Goal: Task Accomplishment & Management: Manage account settings

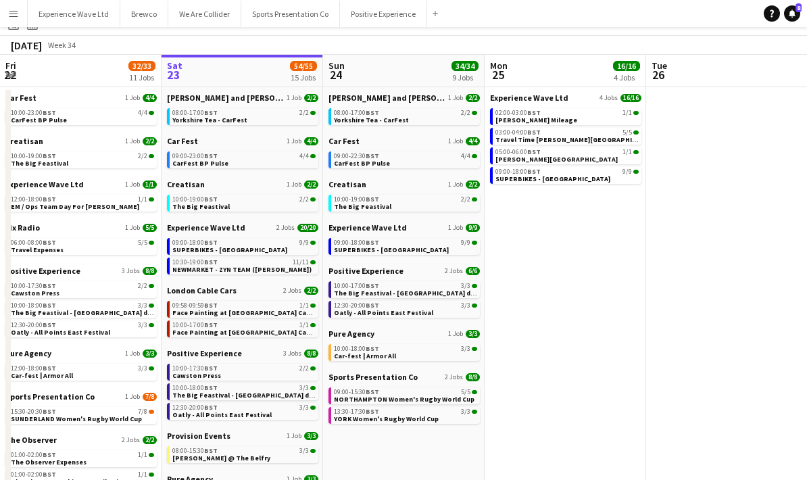
scroll to position [32, 0]
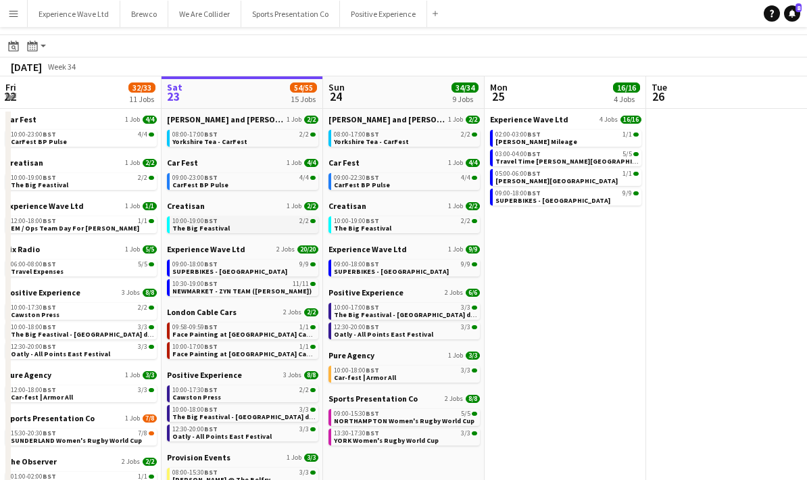
click at [231, 226] on link "10:00-19:00 BST 2/2 The Big Feastival" at bounding box center [243, 224] width 143 height 16
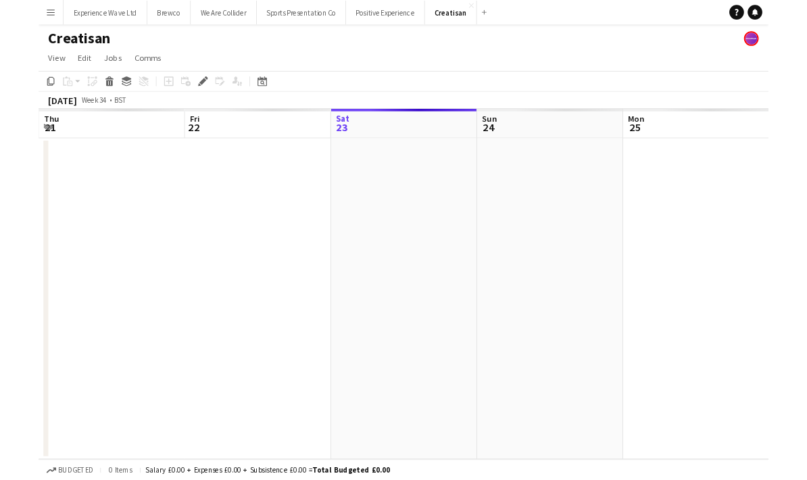
scroll to position [0, 464]
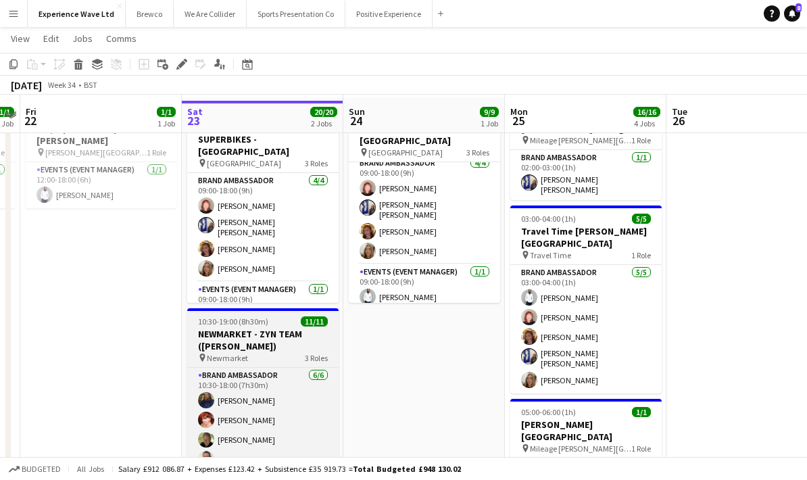
scroll to position [60, 0]
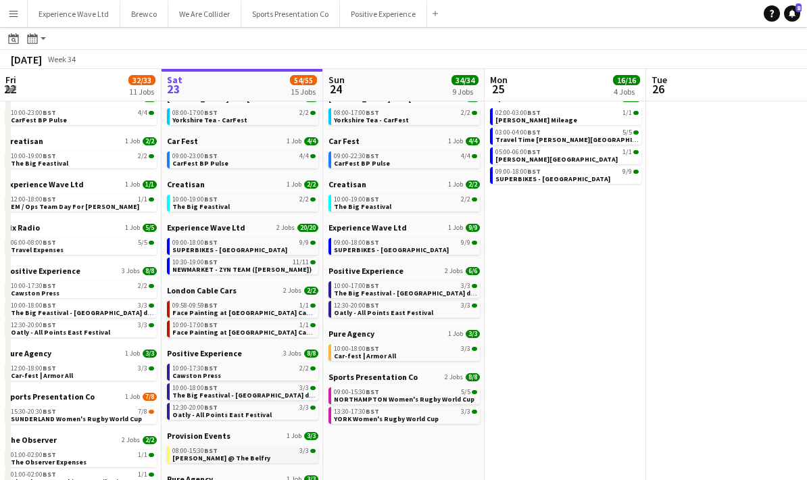
scroll to position [57, 0]
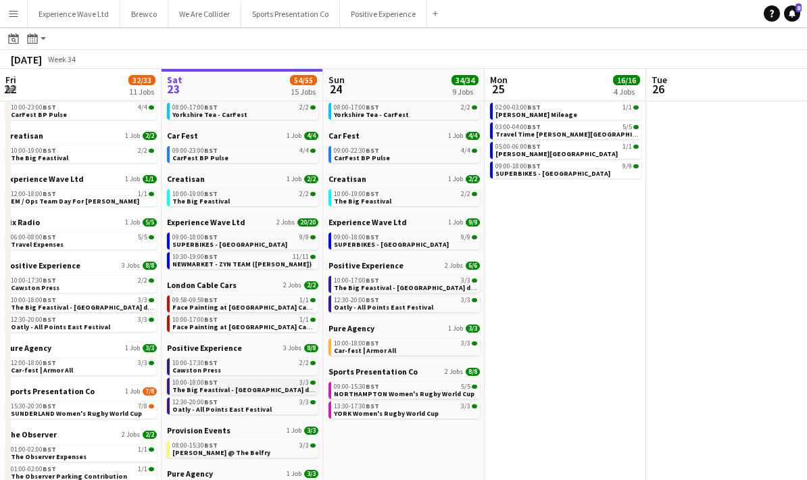
click at [258, 387] on span "The Big Feastival - [GEOGRAPHIC_DATA] drinks" at bounding box center [248, 389] width 153 height 9
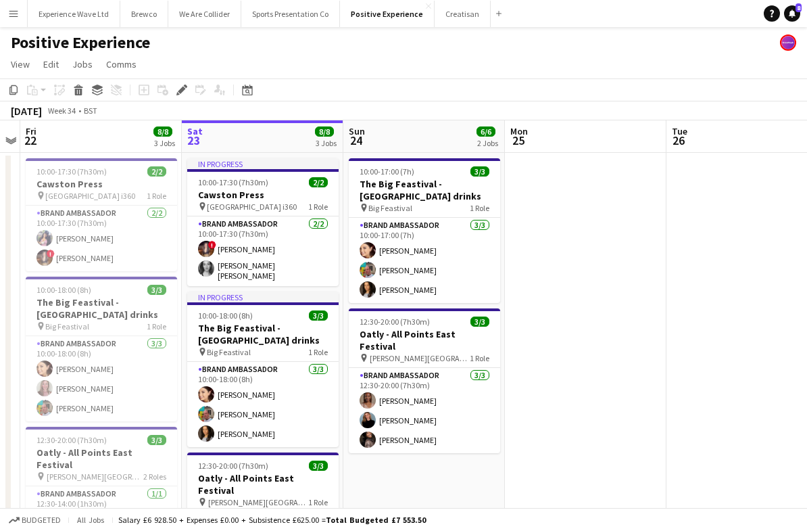
click at [14, 18] on app-icon "Menu" at bounding box center [13, 13] width 11 height 11
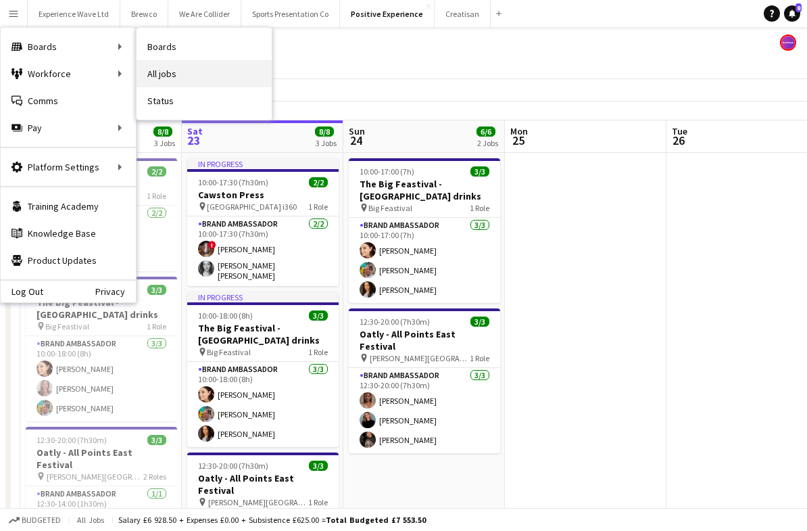
click at [171, 70] on link "All jobs" at bounding box center [204, 73] width 135 height 27
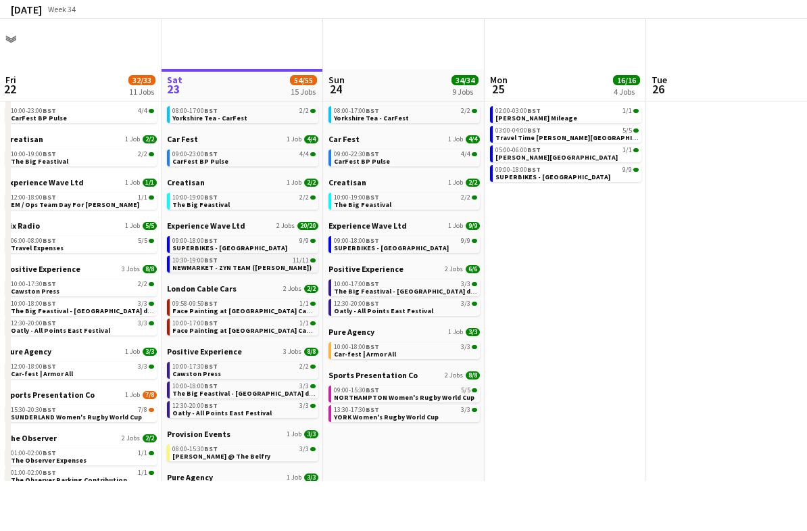
scroll to position [8, 0]
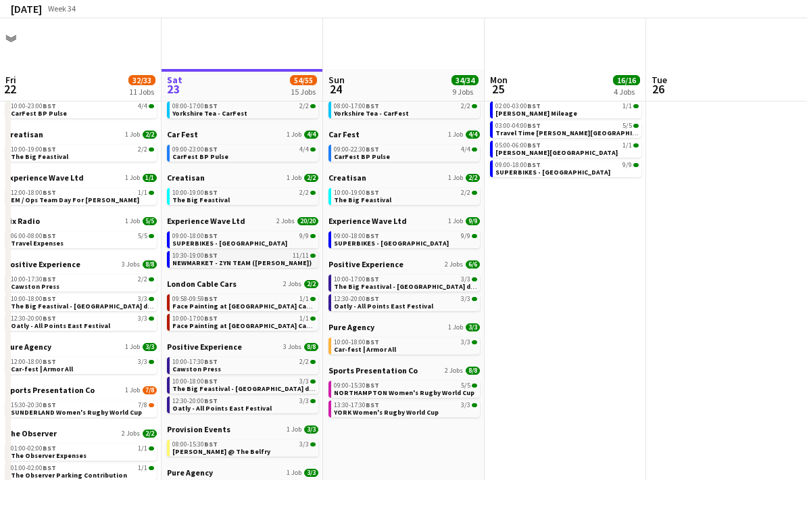
click at [229, 309] on span "NEWMARKET - ZYN TEAM (Sugababes)" at bounding box center [241, 313] width 139 height 9
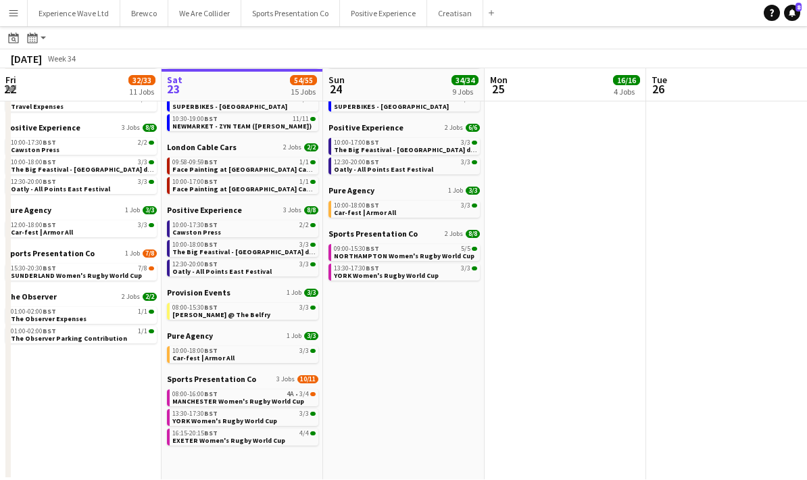
scroll to position [196, 0]
click at [226, 399] on span "MANCHESTER Women's Rugby World Cup" at bounding box center [238, 400] width 132 height 9
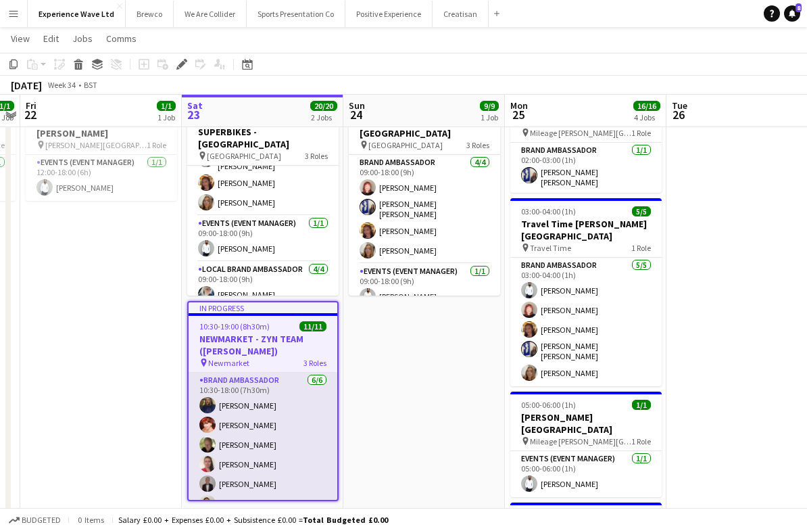
scroll to position [61, 0]
click at [269, 438] on app-card-role "Brand Ambassador 6/6 10:30-18:00 (7h30m) Amarachi Uchenna Zaina Gardner Martin …" at bounding box center [263, 445] width 149 height 144
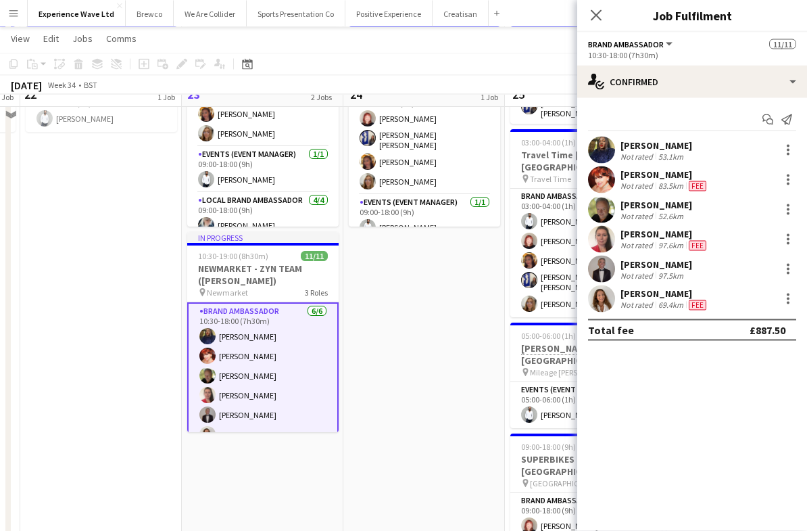
scroll to position [155, 0]
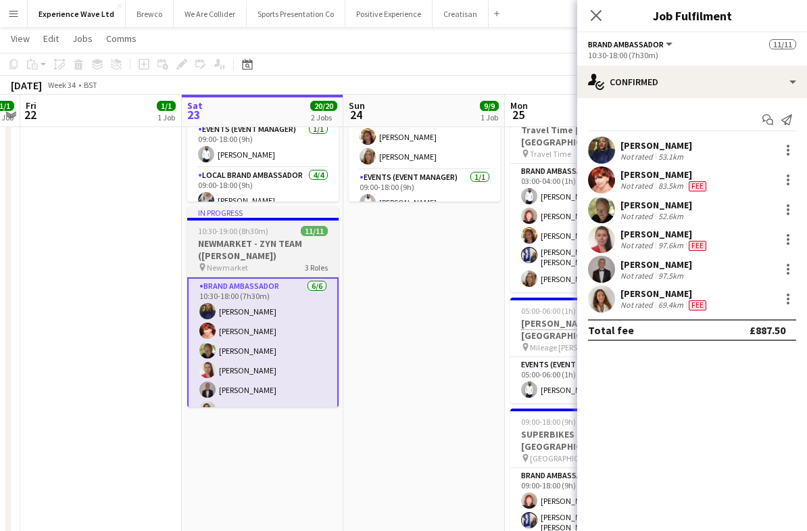
click at [309, 249] on h3 "NEWMARKET - ZYN TEAM ([PERSON_NAME])" at bounding box center [262, 249] width 151 height 24
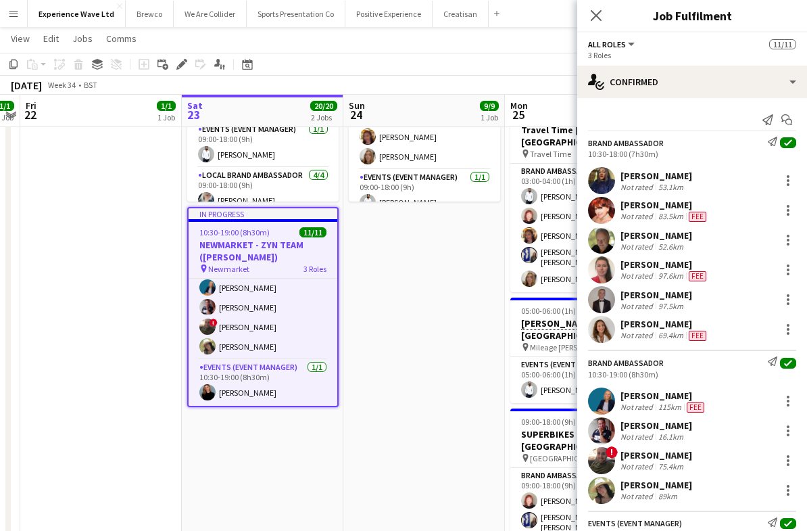
scroll to position [168, 0]
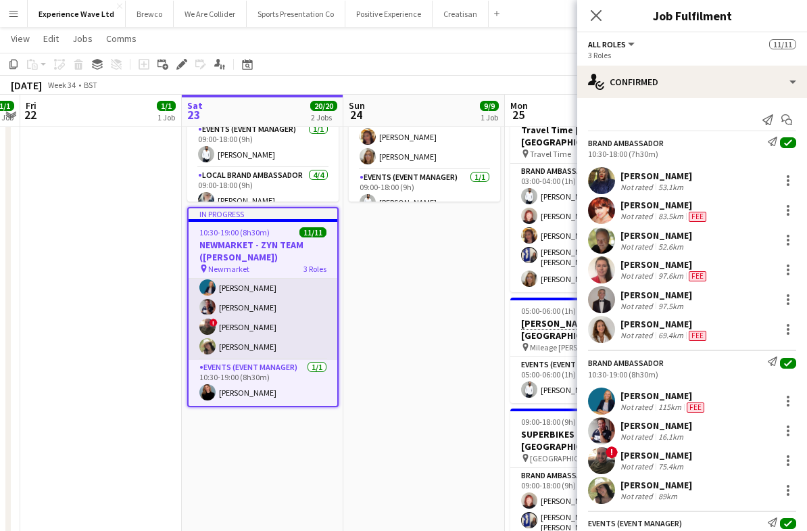
click at [287, 329] on app-card-role "Brand Ambassador 4/4 10:30-19:00 (8h30m) Anna Geary Dan Strasters ! Max Solomon…" at bounding box center [263, 307] width 149 height 105
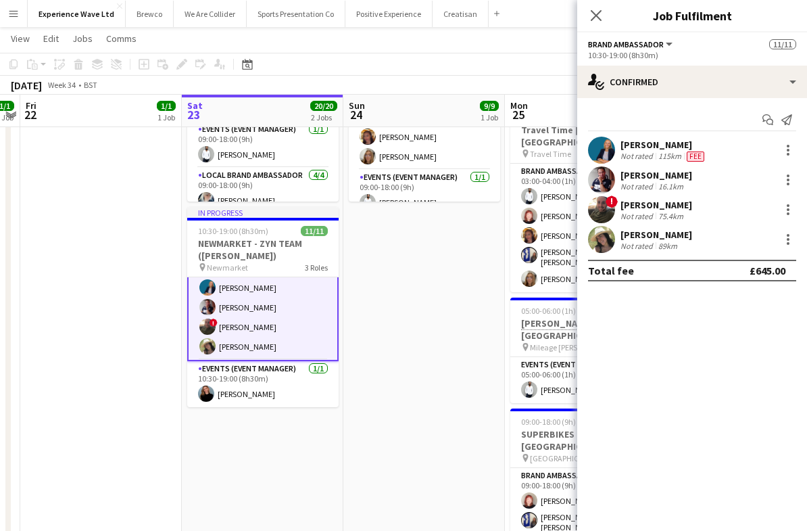
click at [651, 205] on div "Max Solomons" at bounding box center [657, 205] width 72 height 12
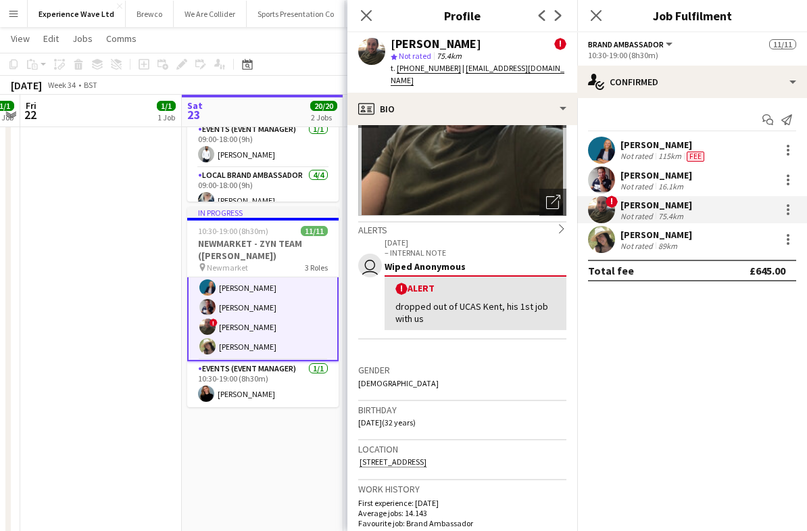
scroll to position [105, 0]
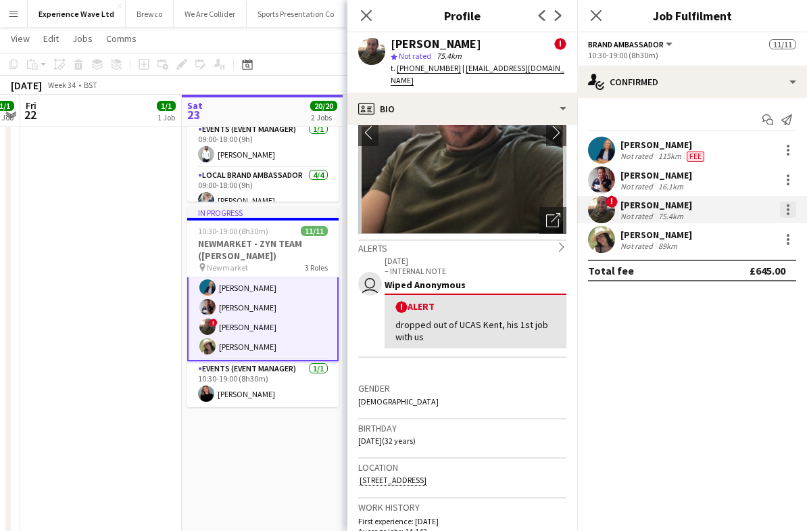
click at [790, 212] on div at bounding box center [788, 209] width 16 height 16
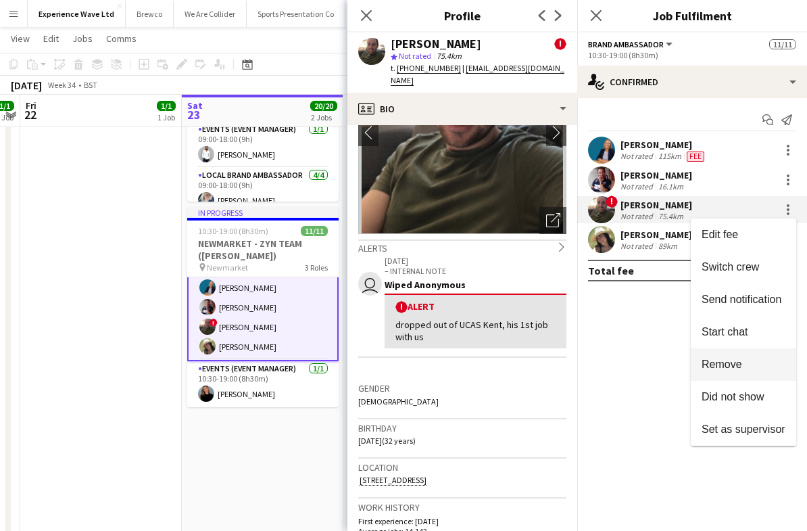
click at [722, 362] on span "Remove" at bounding box center [722, 363] width 41 height 11
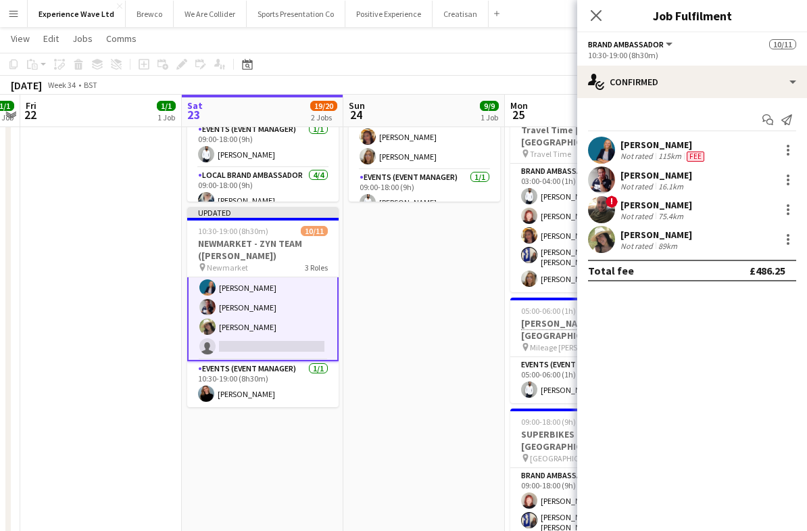
click at [129, 352] on app-date-cell "12:00-18:00 (6h) 1/1 EM / Ops Team Day For Pedro pin Cadwell Park 1 Role Events…" at bounding box center [101, 313] width 162 height 635
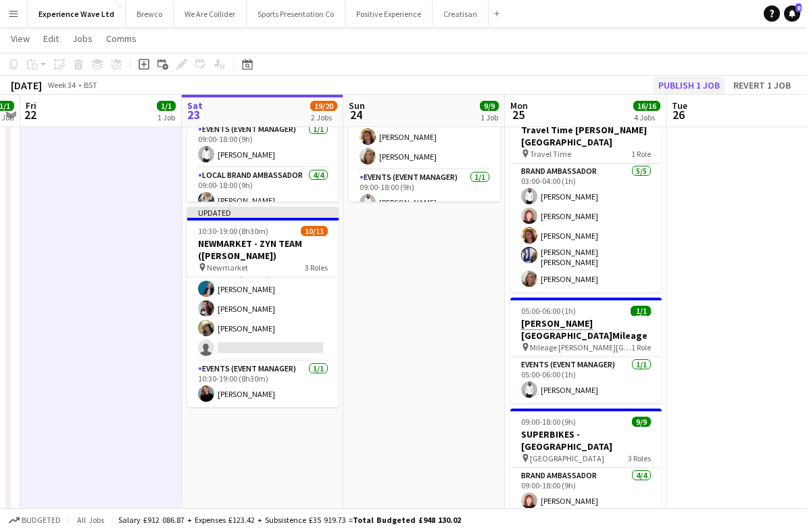
click at [706, 85] on button "Publish 1 job" at bounding box center [689, 85] width 72 height 18
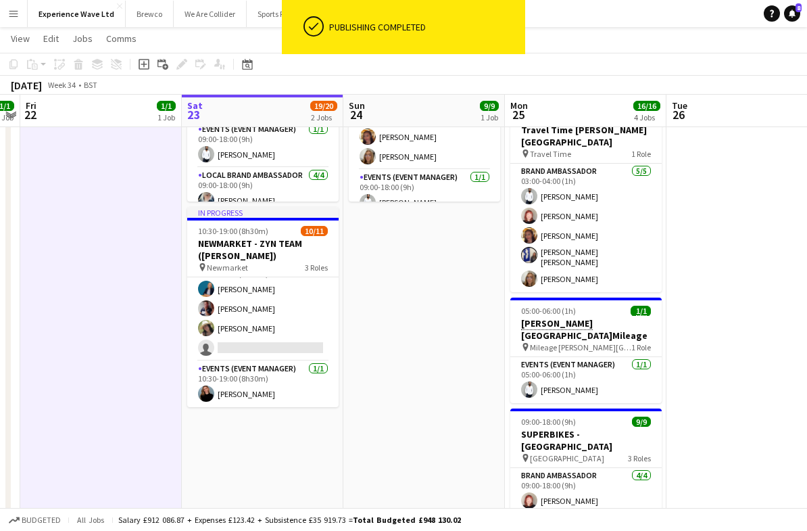
click at [18, 12] on app-icon "Menu" at bounding box center [13, 13] width 11 height 11
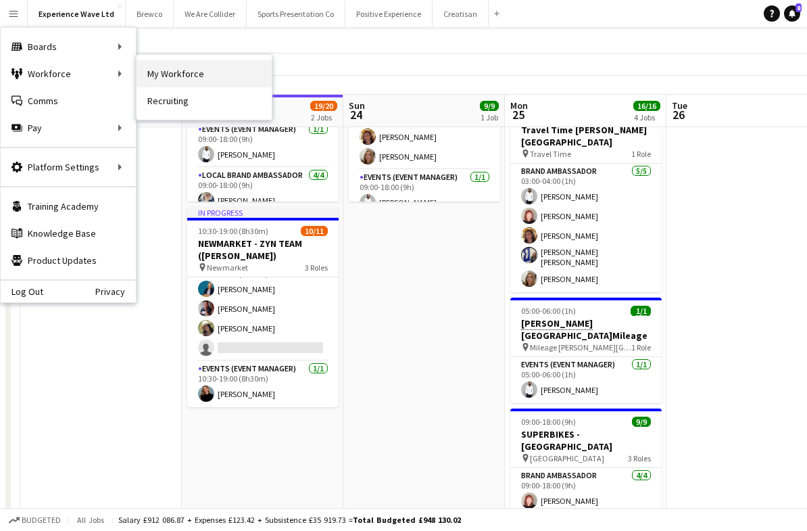
click at [155, 80] on link "My Workforce" at bounding box center [204, 73] width 135 height 27
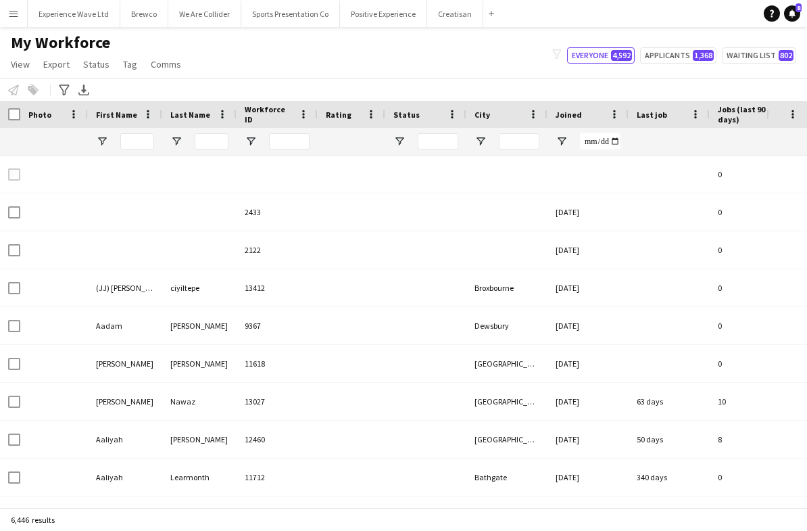
type input "***"
type input "******"
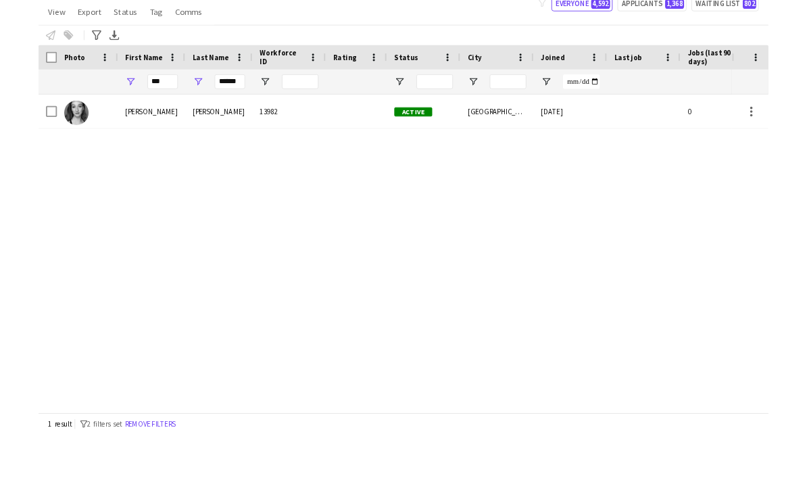
scroll to position [9, 0]
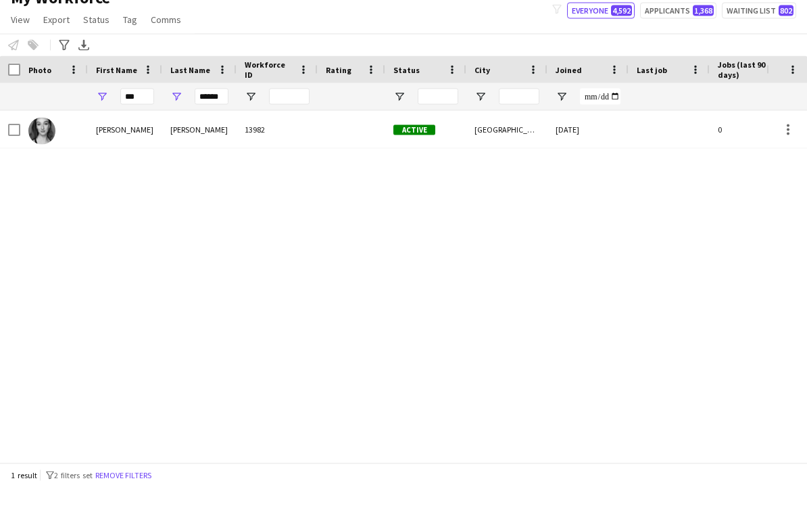
click at [133, 512] on button "Remove filters" at bounding box center [124, 519] width 62 height 15
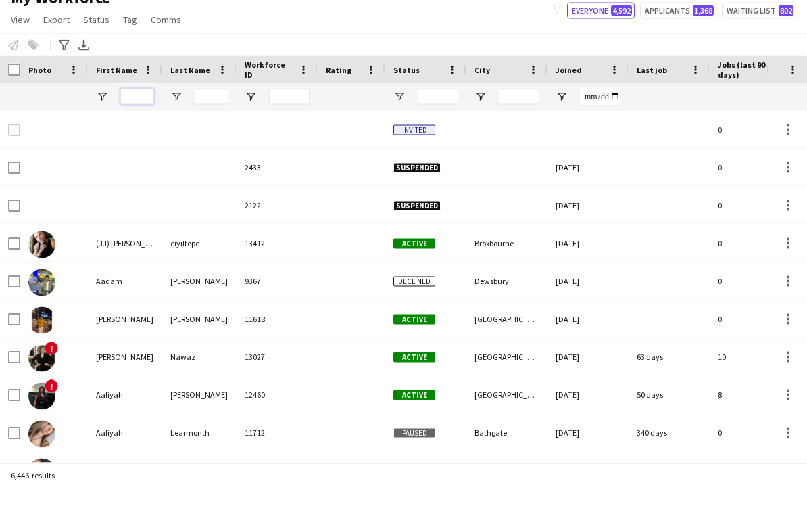
click at [141, 133] on input "First Name Filter Input" at bounding box center [137, 141] width 34 height 16
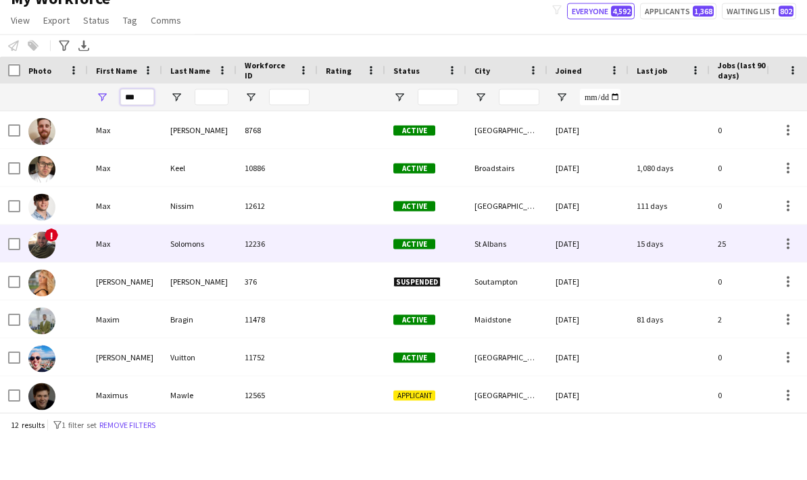
type input "***"
click at [174, 269] on div "Solomons" at bounding box center [199, 287] width 74 height 37
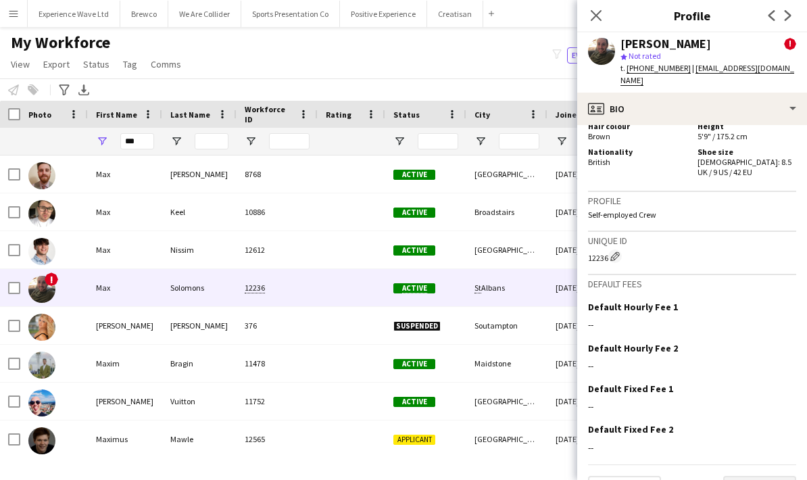
scroll to position [884, 0]
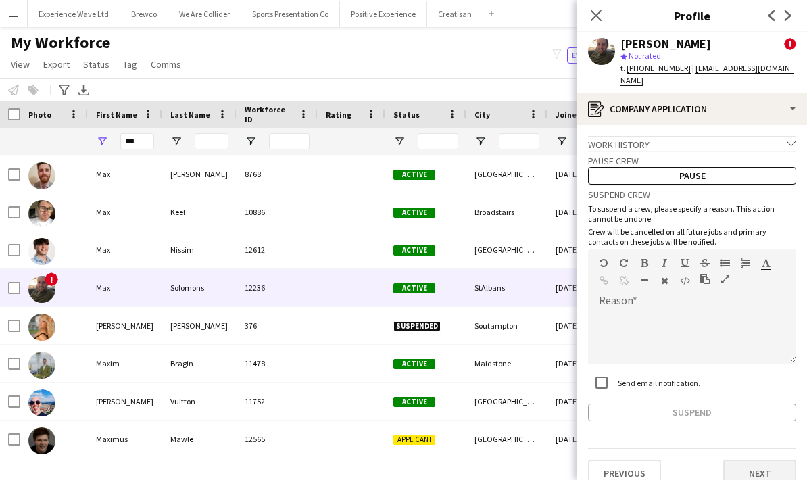
click at [762, 471] on button "Next" at bounding box center [759, 473] width 73 height 27
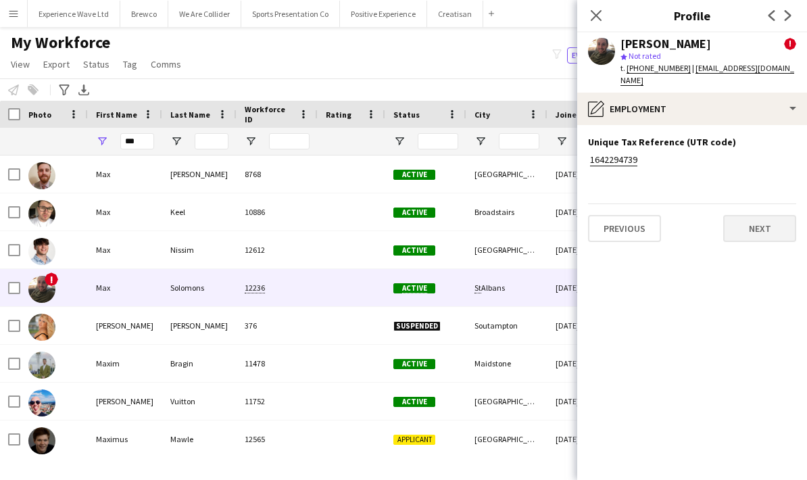
click at [775, 224] on button "Next" at bounding box center [759, 228] width 73 height 27
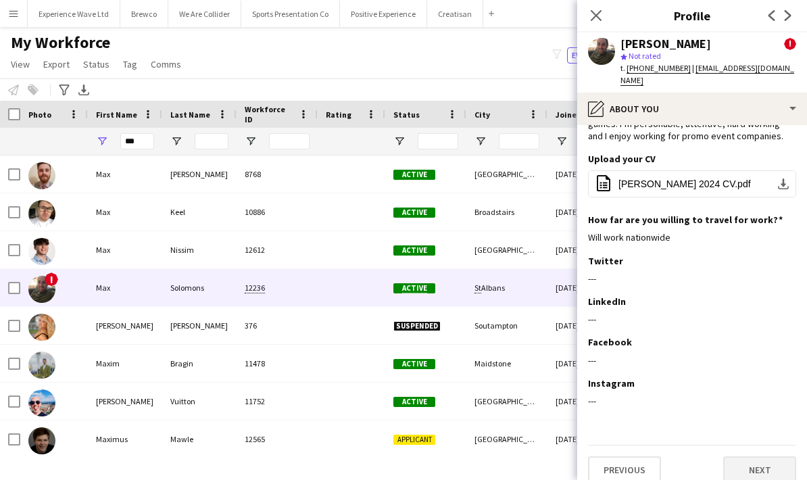
scroll to position [85, 0]
click at [762, 457] on button "Next" at bounding box center [759, 470] width 73 height 27
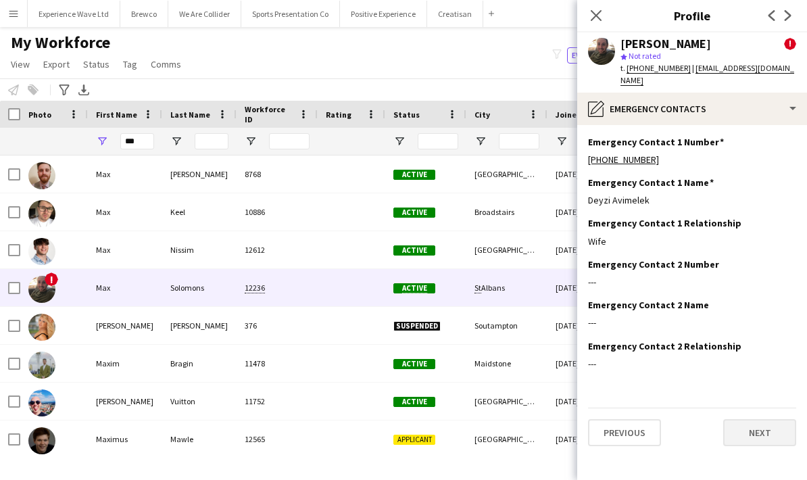
click at [772, 425] on button "Next" at bounding box center [759, 432] width 73 height 27
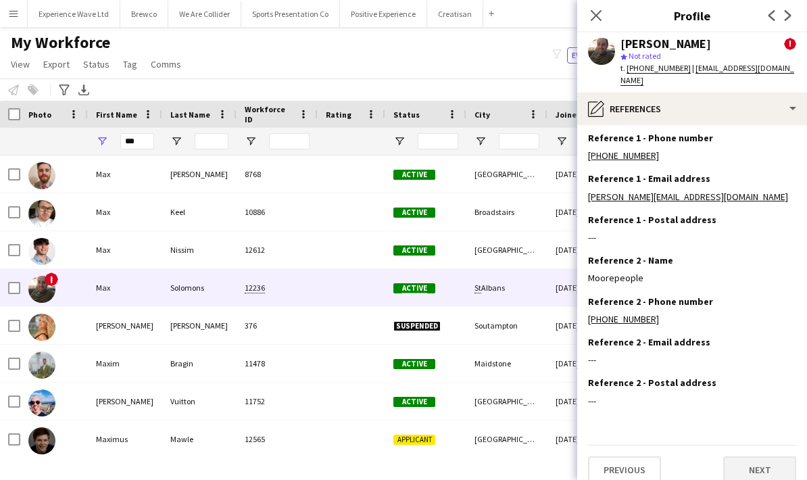
scroll to position [44, 0]
click at [764, 457] on button "Next" at bounding box center [759, 470] width 73 height 27
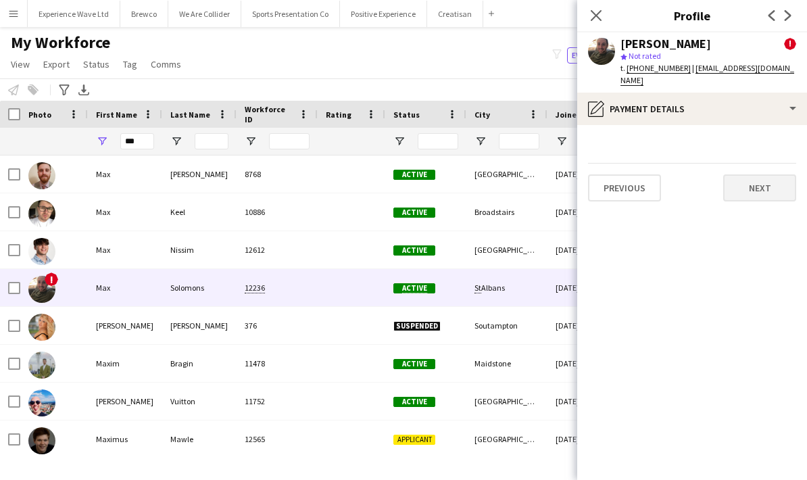
click at [765, 175] on button "Next" at bounding box center [759, 187] width 73 height 27
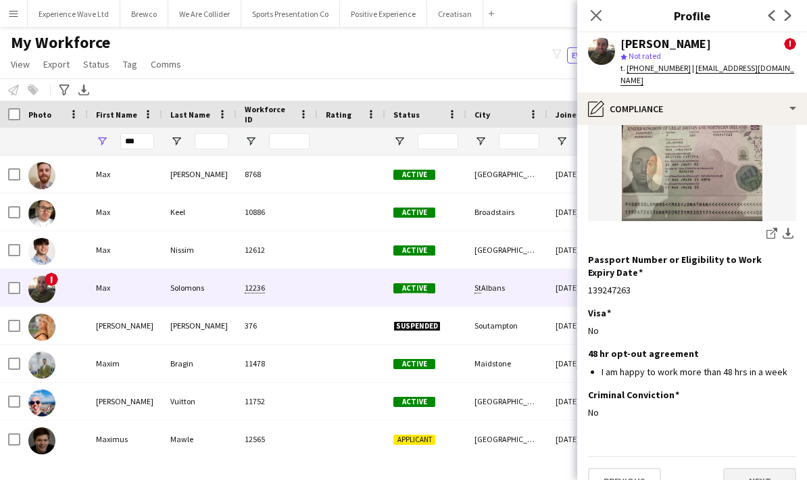
scroll to position [223, 0]
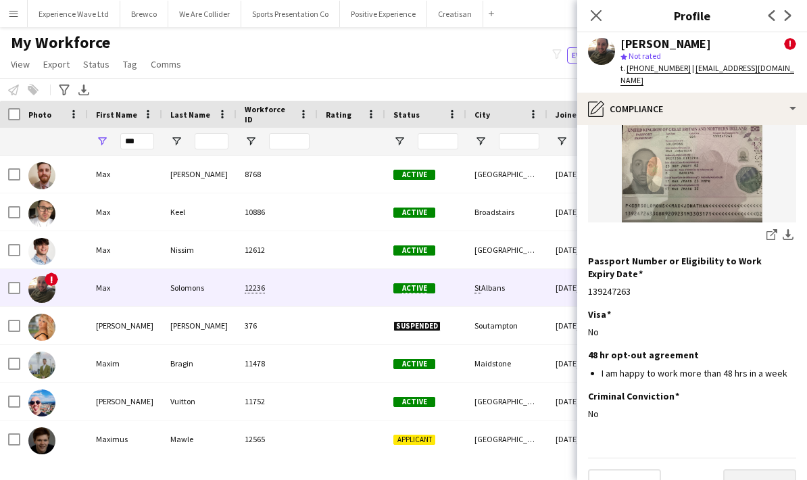
click at [753, 469] on button "Next" at bounding box center [759, 482] width 73 height 27
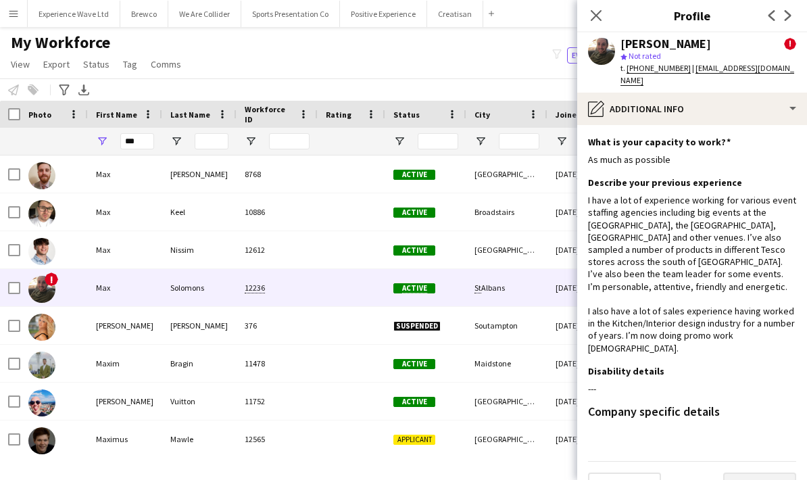
click at [776, 473] on button "Next" at bounding box center [759, 486] width 73 height 27
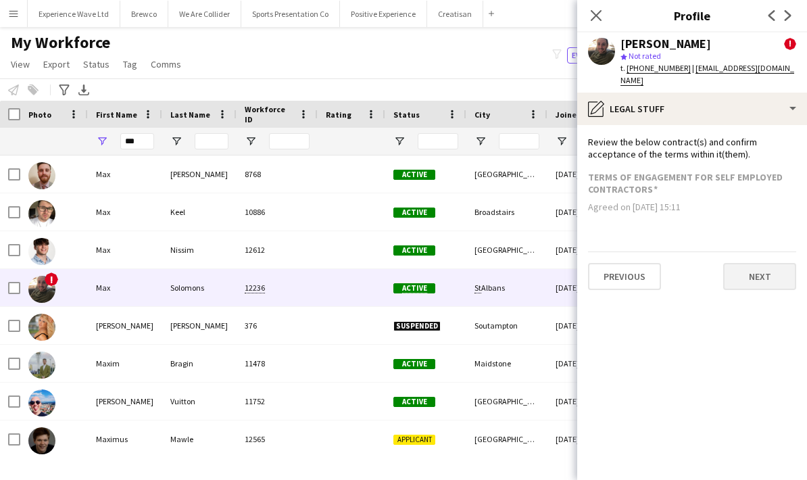
click at [766, 266] on button "Next" at bounding box center [759, 276] width 73 height 27
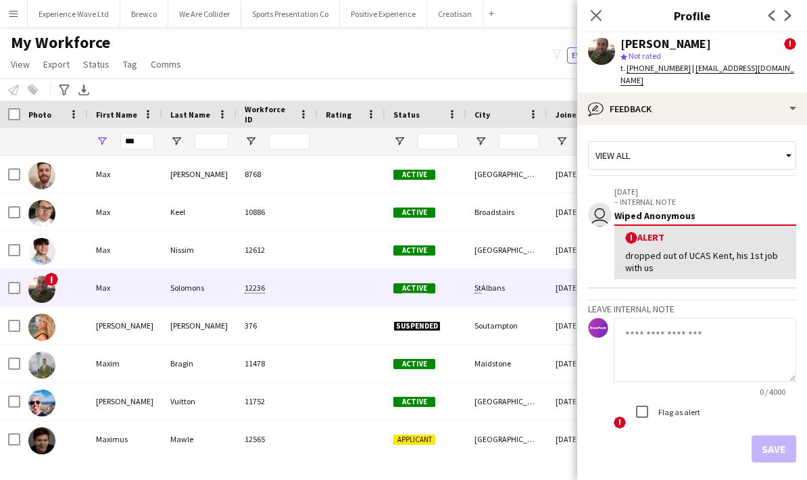
click at [672, 331] on textarea at bounding box center [705, 350] width 183 height 64
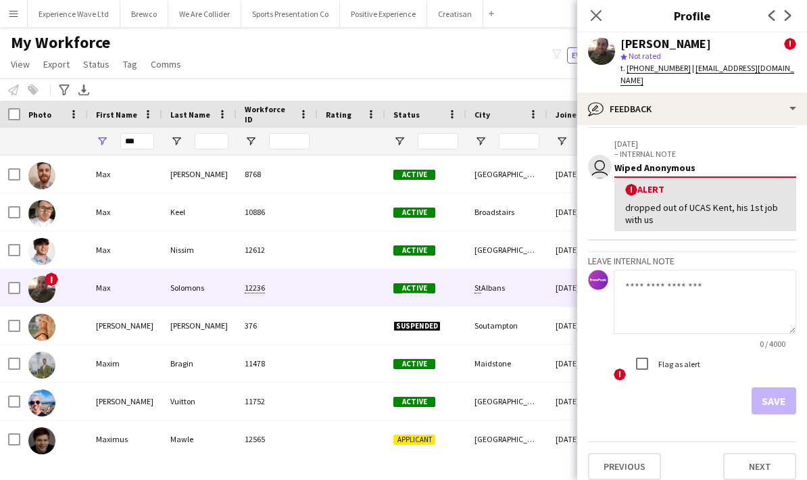
scroll to position [47, 0]
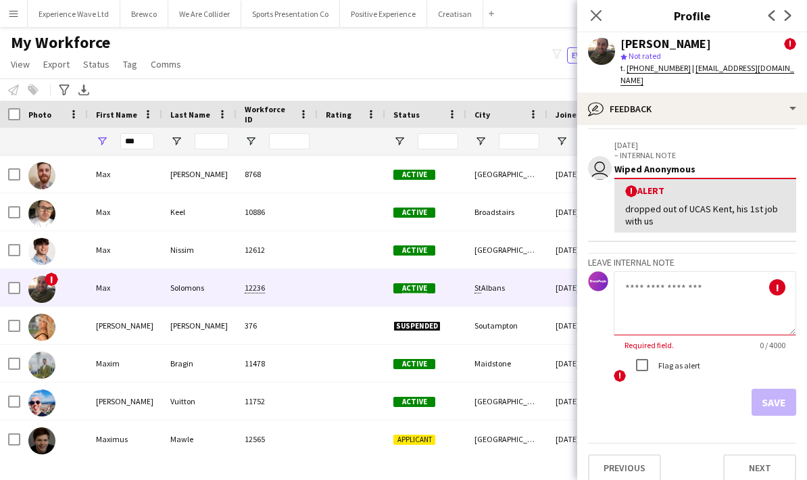
click at [659, 273] on textarea at bounding box center [705, 303] width 183 height 64
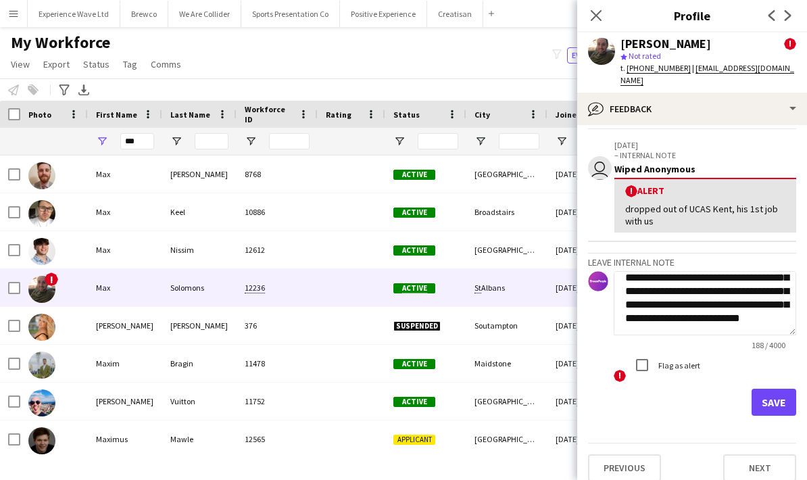
scroll to position [37, 0]
type textarea "**********"
click at [774, 389] on button "Save" at bounding box center [774, 402] width 45 height 27
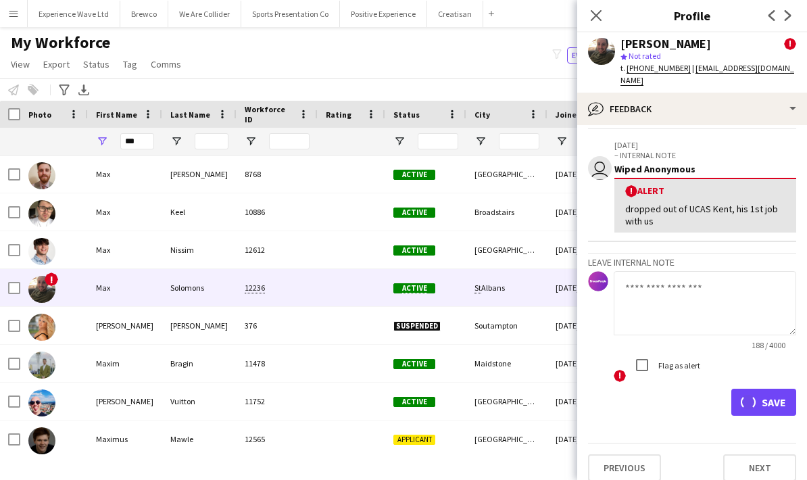
scroll to position [0, 0]
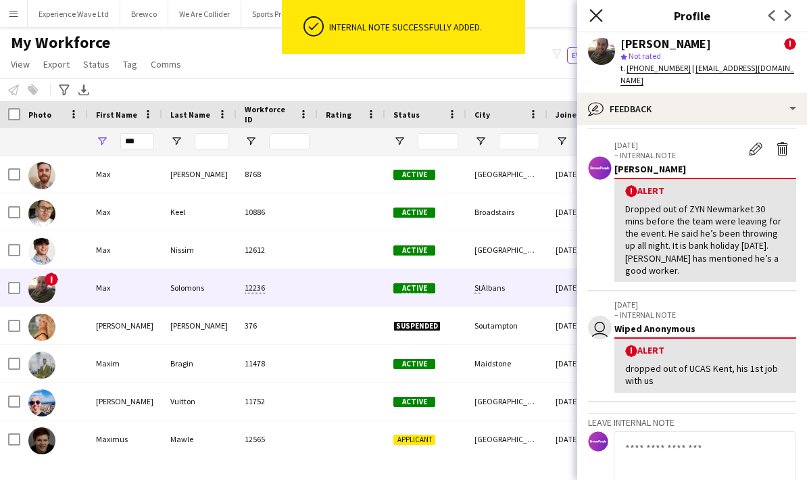
click at [592, 21] on icon at bounding box center [596, 15] width 13 height 13
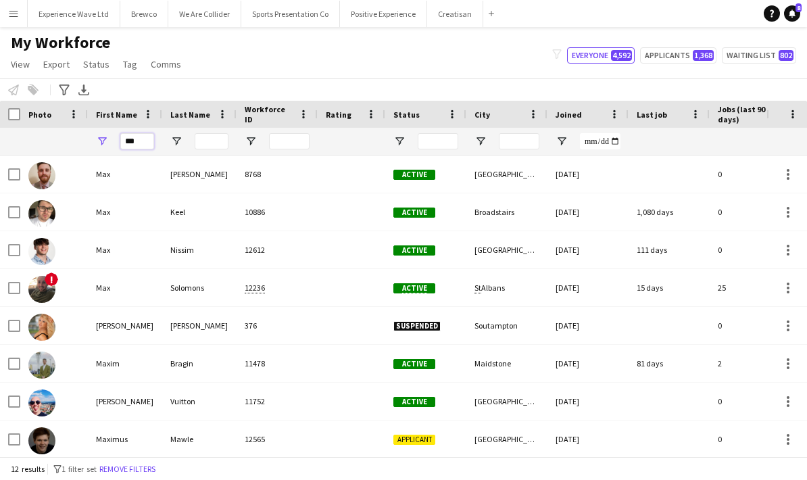
click at [141, 133] on input "***" at bounding box center [137, 141] width 34 height 16
type input "*"
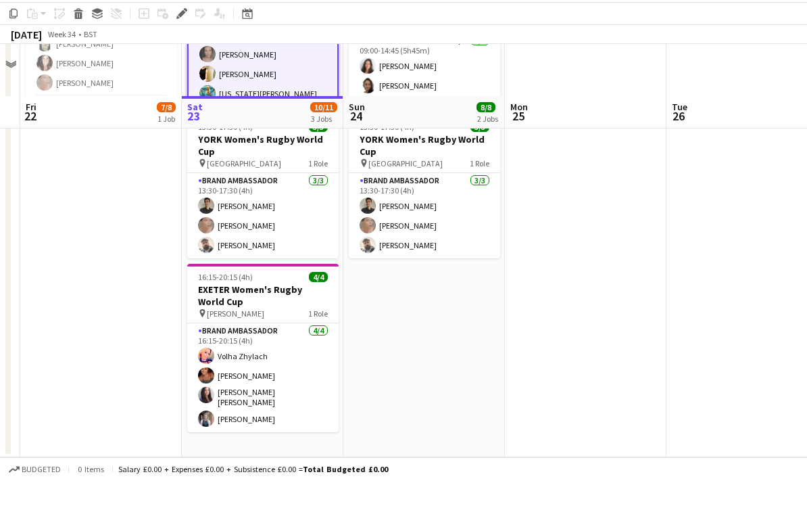
scroll to position [198, 0]
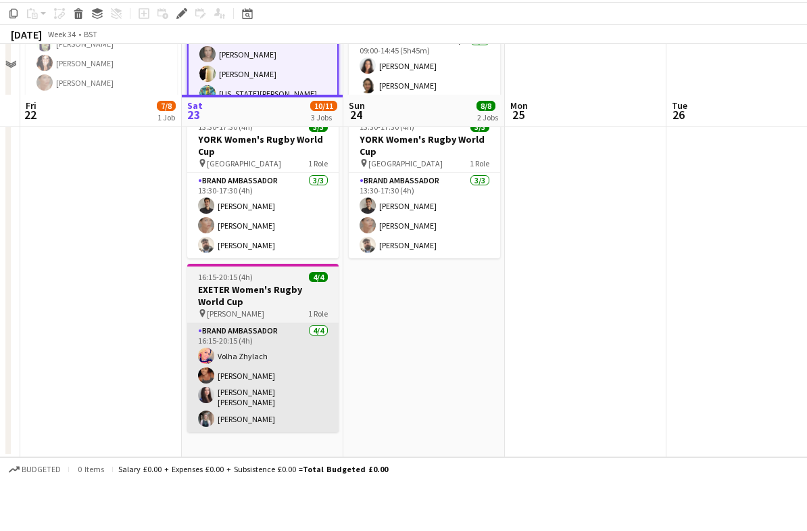
click at [285, 395] on app-card-role "Brand Ambassador [DATE] 16:15-20:15 (4h) [PERSON_NAME] Zhylach [PERSON_NAME] [P…" at bounding box center [262, 428] width 151 height 109
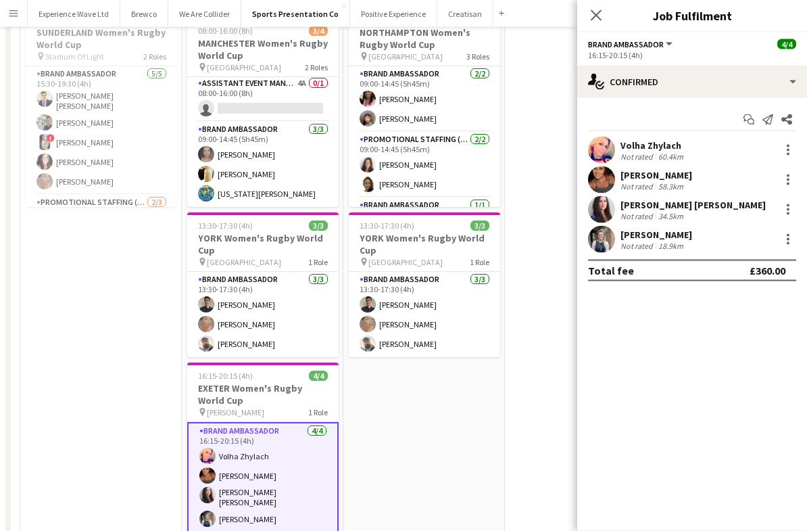
scroll to position [0, 0]
